Goal: Task Accomplishment & Management: Use online tool/utility

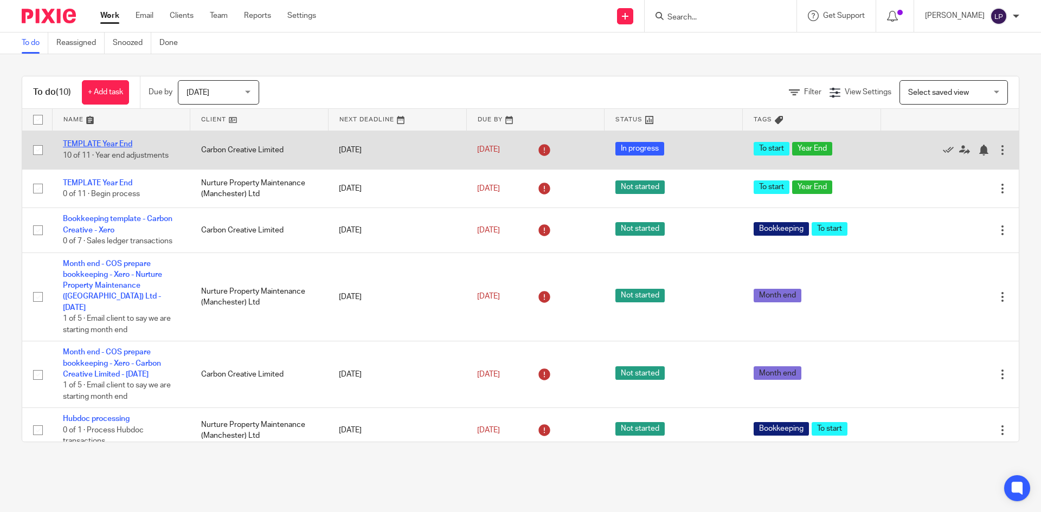
click at [87, 144] on link "TEMPLATE Year End" at bounding box center [97, 144] width 69 height 8
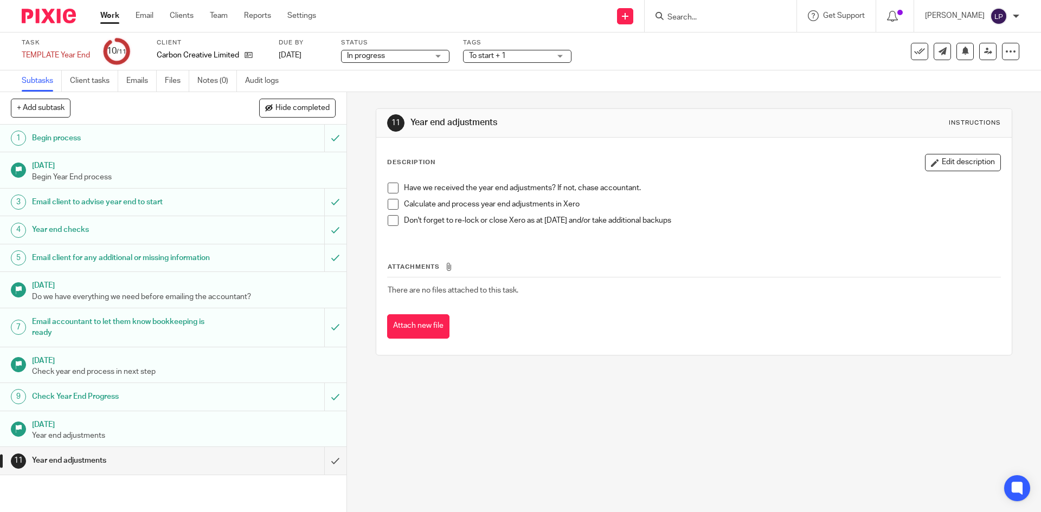
click at [388, 185] on span at bounding box center [393, 188] width 11 height 11
drag, startPoint x: 388, startPoint y: 200, endPoint x: 391, endPoint y: 206, distance: 6.8
click at [389, 201] on span at bounding box center [393, 204] width 11 height 11
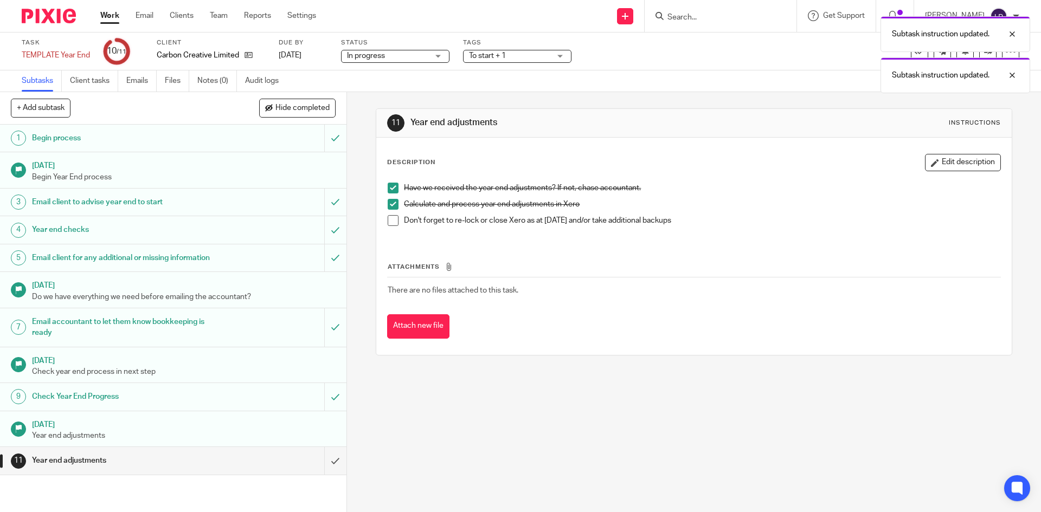
click at [391, 218] on span at bounding box center [393, 220] width 11 height 11
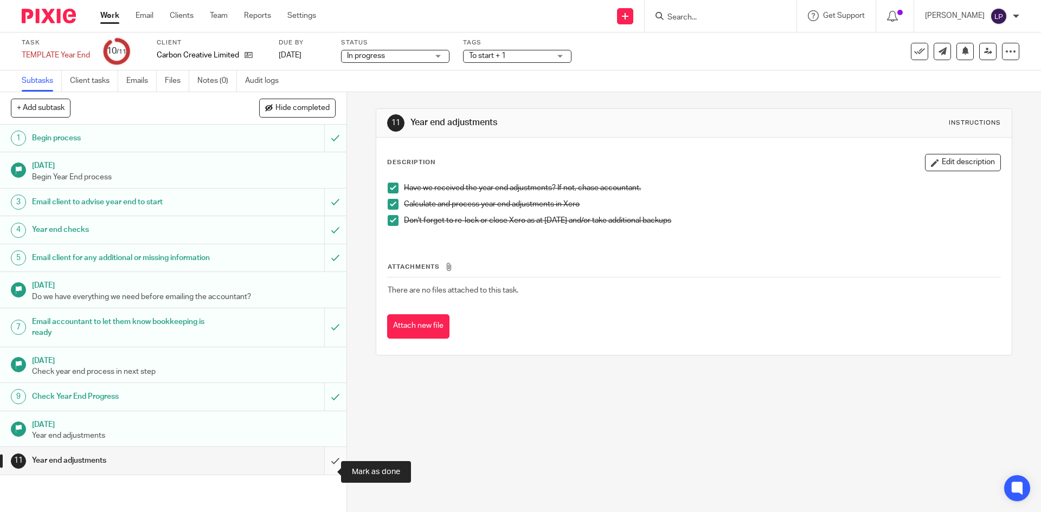
click at [326, 474] on input "submit" at bounding box center [173, 460] width 346 height 27
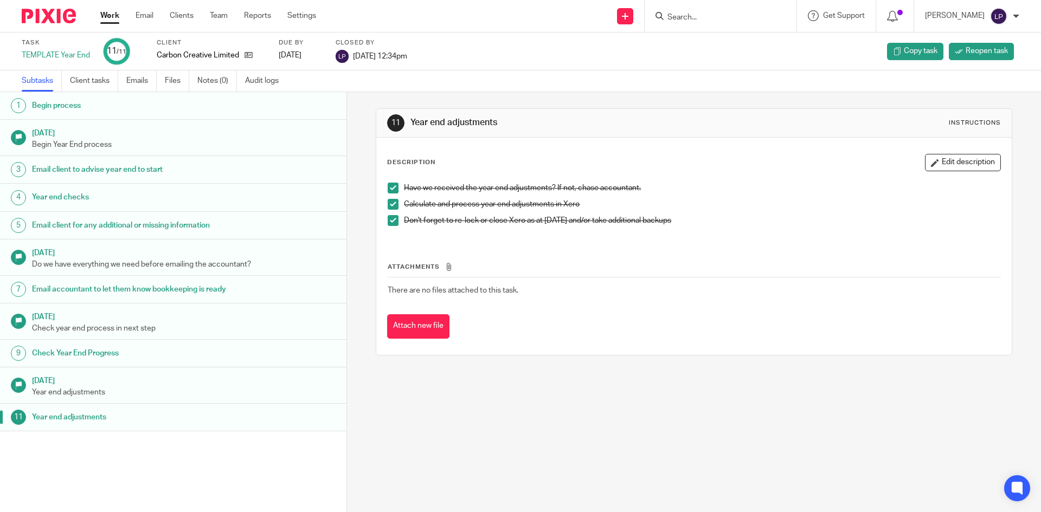
click at [1013, 13] on div at bounding box center [1016, 16] width 7 height 7
click at [973, 78] on span "Logout" at bounding box center [969, 76] width 24 height 8
